Goal: Information Seeking & Learning: Learn about a topic

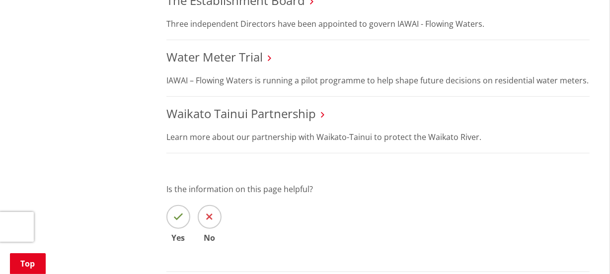
scroll to position [587, 0]
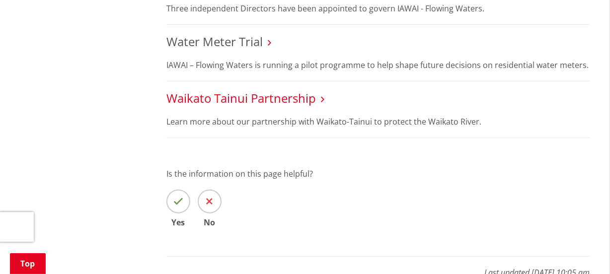
click at [281, 99] on link "Waikato Tainui Partnership" at bounding box center [241, 98] width 150 height 16
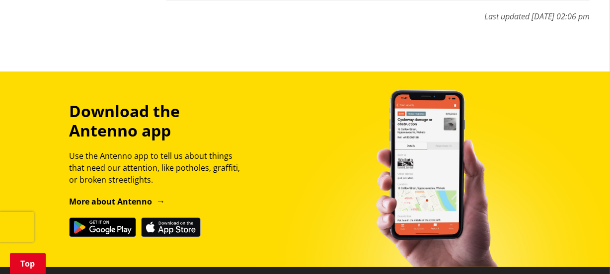
scroll to position [677, 0]
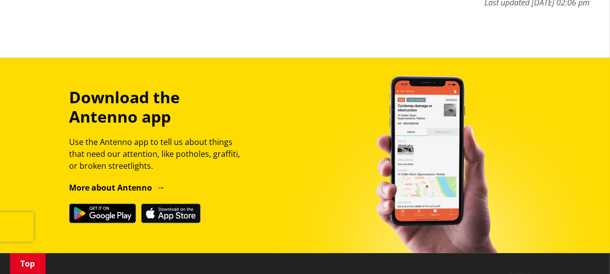
click at [0, 0] on input "No" at bounding box center [0, 0] width 0 height 0
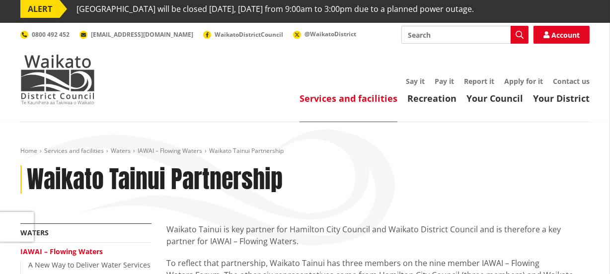
scroll to position [0, 0]
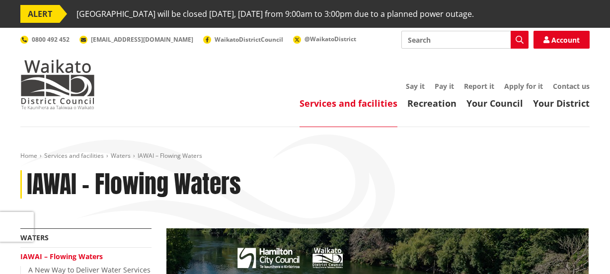
scroll to position [422, 0]
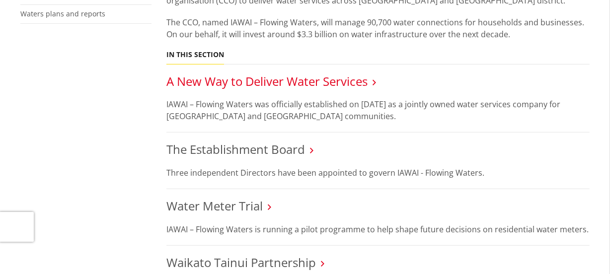
click at [258, 77] on link "A New Way to Deliver Water Services" at bounding box center [266, 81] width 201 height 16
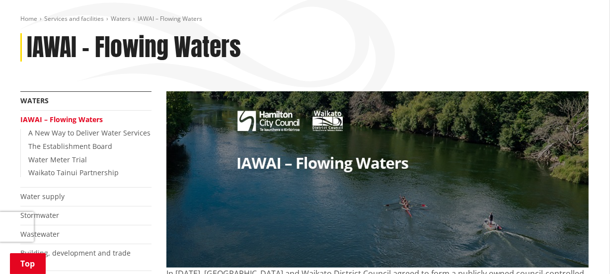
scroll to position [135, 0]
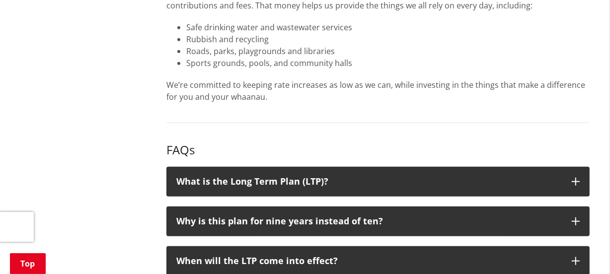
scroll to position [904, 0]
